Goal: Task Accomplishment & Management: Complete application form

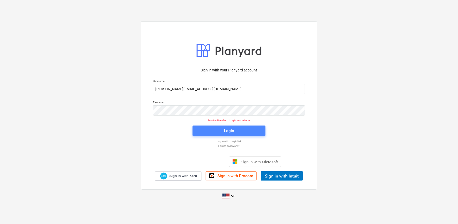
click at [233, 132] on div "Login" at bounding box center [229, 130] width 10 height 7
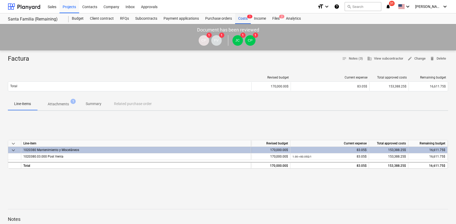
click at [244, 19] on div "Costs 1" at bounding box center [243, 18] width 16 height 10
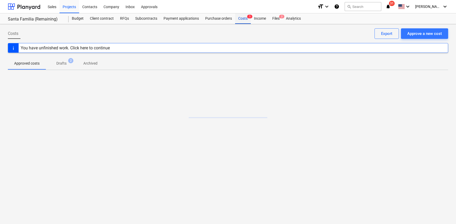
click at [242, 19] on div "Costs 1" at bounding box center [243, 18] width 16 height 10
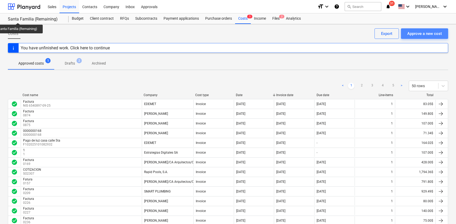
click at [425, 35] on div "Approve a new cost" at bounding box center [425, 33] width 35 height 7
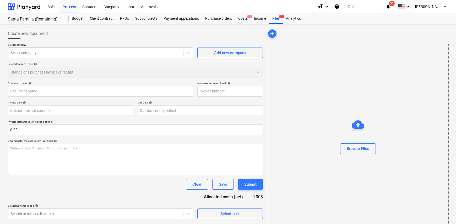
click at [58, 52] on div at bounding box center [96, 52] width 170 height 5
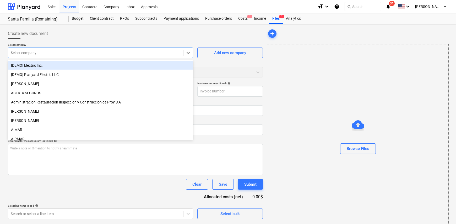
type input "cecc"
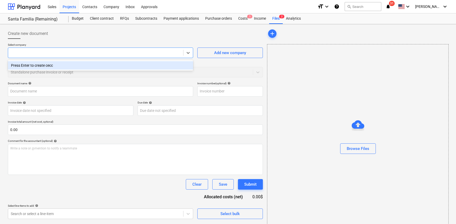
click at [20, 53] on div at bounding box center [96, 52] width 170 height 5
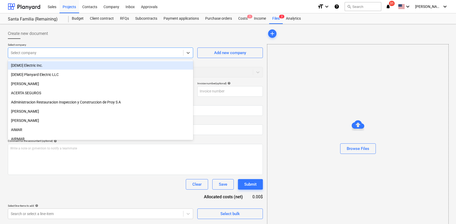
click at [40, 53] on div at bounding box center [96, 52] width 170 height 5
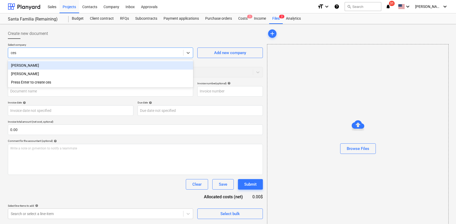
type input "cesa"
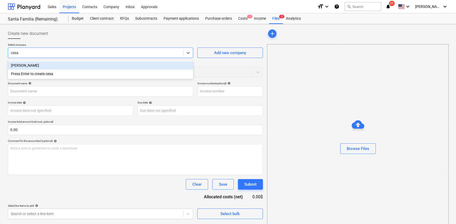
click at [46, 63] on div "CESAR RAMON PEREZ MORLET" at bounding box center [100, 65] width 185 height 8
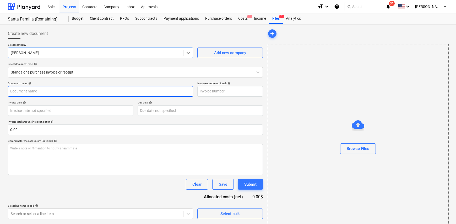
click at [31, 90] on input "text" at bounding box center [100, 91] width 185 height 10
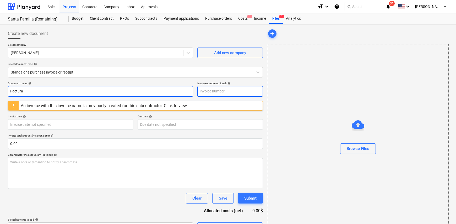
type input "Factura"
click at [207, 91] on input "text" at bounding box center [230, 91] width 66 height 10
type input "0231"
click at [31, 124] on body "Sales Projects Contacts Company Inbox Approvals format_size keyboard_arrow_down…" at bounding box center [228, 112] width 456 height 224
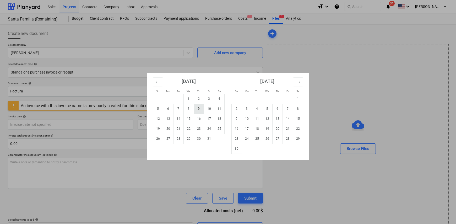
click at [203, 110] on td "9" at bounding box center [199, 109] width 10 height 10
type input "09 Oct 2025"
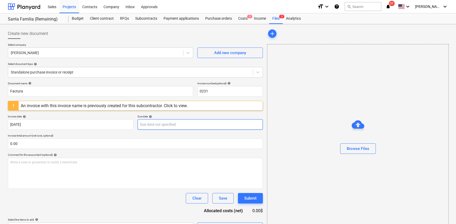
click at [165, 121] on body "Sales Projects Contacts Company Inbox Approvals format_size keyboard_arrow_down…" at bounding box center [228, 112] width 456 height 224
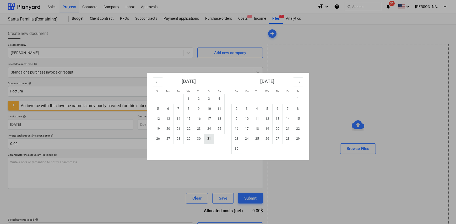
click at [209, 140] on td "31" at bounding box center [209, 139] width 10 height 10
type input "31 Oct 2025"
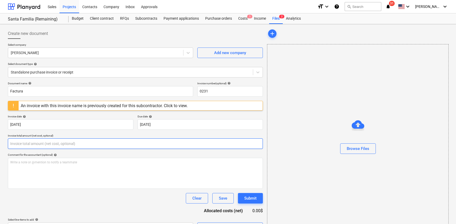
click at [21, 140] on input "text" at bounding box center [135, 143] width 255 height 10
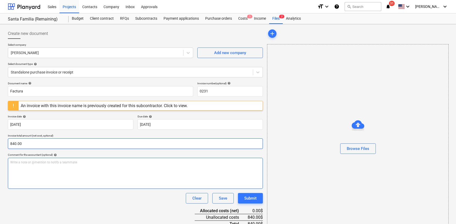
type input "840.00"
click at [41, 171] on div "Write a note or @mention to notify a teammate ﻿" at bounding box center [135, 173] width 255 height 31
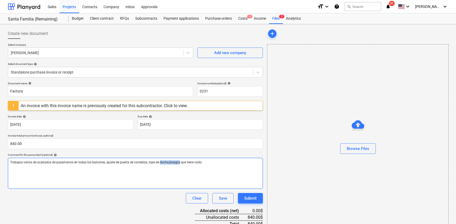
drag, startPoint x: 169, startPoint y: 165, endPoint x: 147, endPoint y: 186, distance: 30.1
click at [147, 186] on div "Trabajos varios de acabados de pasamanos en todas los balcones, ajuste de puert…" at bounding box center [135, 173] width 255 height 31
click at [168, 163] on span "Trabajos varios de acabados de pasamanos en todas los balcones, ajuste de puert…" at bounding box center [106, 162] width 192 height 4
click at [210, 164] on p "Trabajos varios de acabados de pasamanos en todas los balcones, ajuste de puert…" at bounding box center [135, 162] width 250 height 4
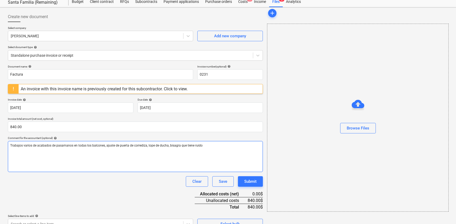
scroll to position [26, 0]
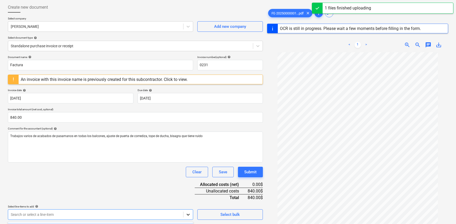
scroll to position [103, 0]
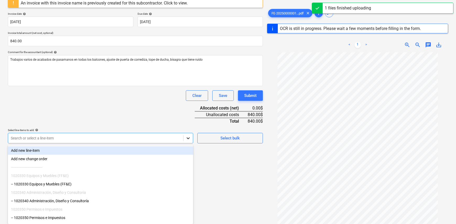
click at [188, 121] on body "Sales Projects Contacts Company Inbox Approvals format_size keyboard_arrow_down…" at bounding box center [228, 9] width 456 height 224
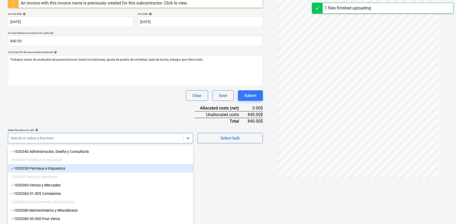
scroll to position [54, 0]
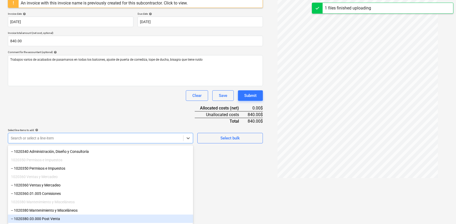
click at [72, 220] on div "-- 1020380.03.000 Post Venta" at bounding box center [100, 218] width 185 height 8
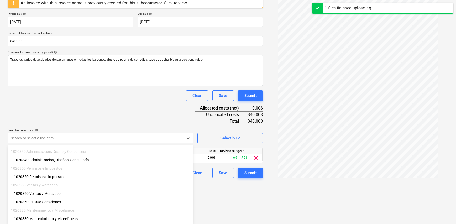
scroll to position [62, 0]
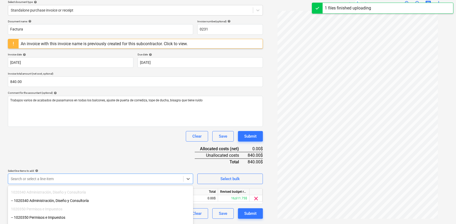
click at [202, 162] on html "Sales Projects Contacts Company Inbox Approvals format_size keyboard_arrow_down…" at bounding box center [228, 50] width 456 height 224
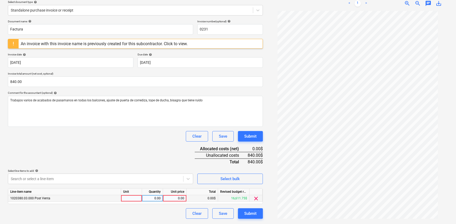
click at [135, 197] on div at bounding box center [131, 198] width 21 height 7
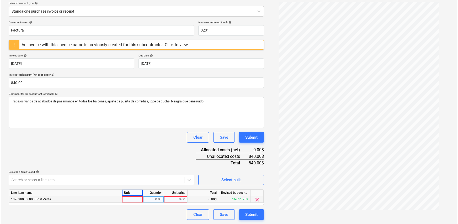
scroll to position [61, 0]
click at [137, 199] on div at bounding box center [131, 199] width 21 height 7
click at [135, 202] on input at bounding box center [131, 199] width 21 height 6
type input "4"
type input "1"
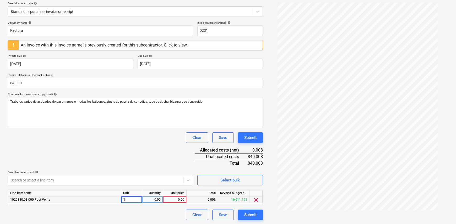
click at [157, 198] on div "0.00" at bounding box center [152, 199] width 17 height 7
type input "1"
click at [172, 199] on div "0.00" at bounding box center [174, 199] width 19 height 7
type input "840.00"
click at [173, 214] on div "Clear Save Submit" at bounding box center [135, 214] width 255 height 10
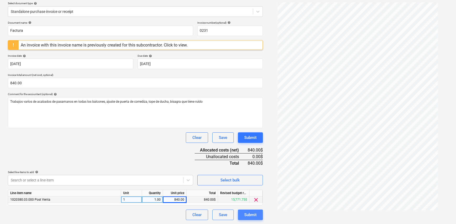
click at [255, 214] on div "Submit" at bounding box center [250, 214] width 12 height 7
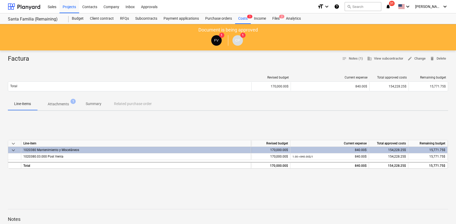
click at [442, 7] on div "Getting notes failed" at bounding box center [383, 5] width 142 height 11
click at [430, 9] on div "[PERSON_NAME] keyboard_arrow_down" at bounding box center [431, 6] width 33 height 13
click at [429, 29] on div "Log out" at bounding box center [432, 29] width 31 height 8
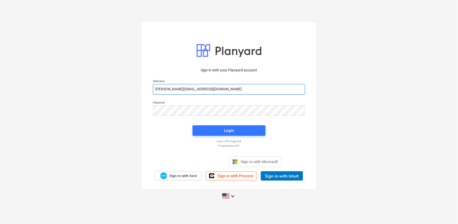
click at [209, 91] on input "[PERSON_NAME][EMAIL_ADDRESS][DOMAIN_NAME]" at bounding box center [229, 89] width 152 height 10
type input "[PERSON_NAME][EMAIL_ADDRESS][DOMAIN_NAME]"
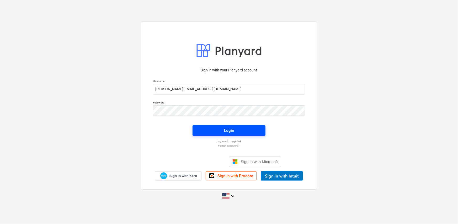
click at [245, 134] on button "Login" at bounding box center [229, 130] width 73 height 10
